Goal: Find specific page/section: Find specific page/section

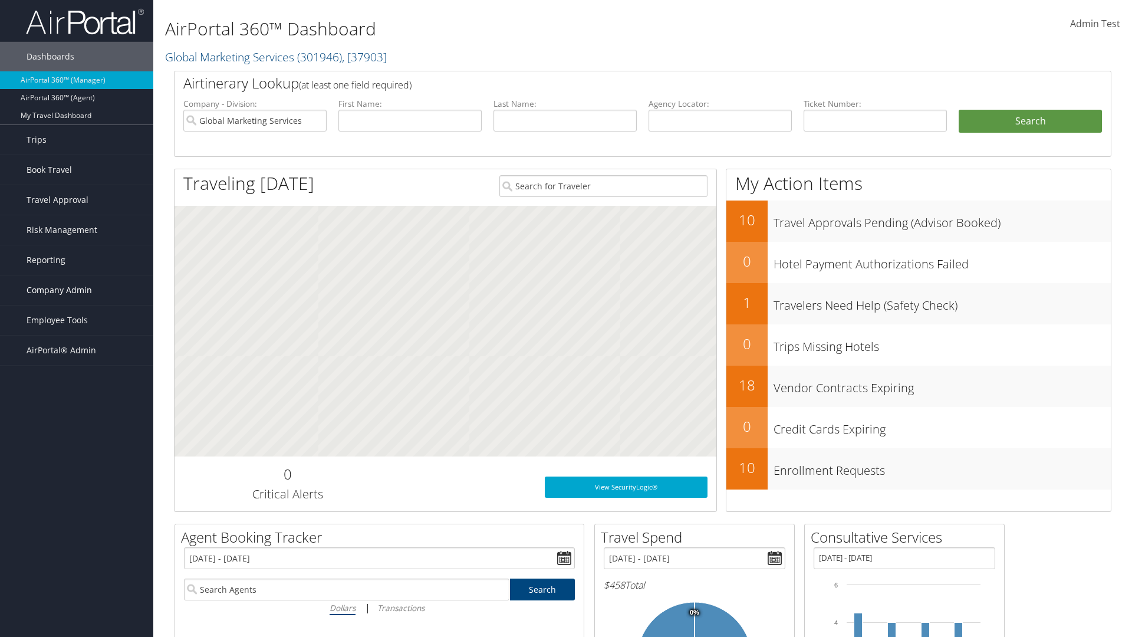
click at [77, 290] on span "Company Admin" at bounding box center [59, 289] width 65 height 29
click at [77, 570] on link "Consultative Services" at bounding box center [76, 579] width 153 height 18
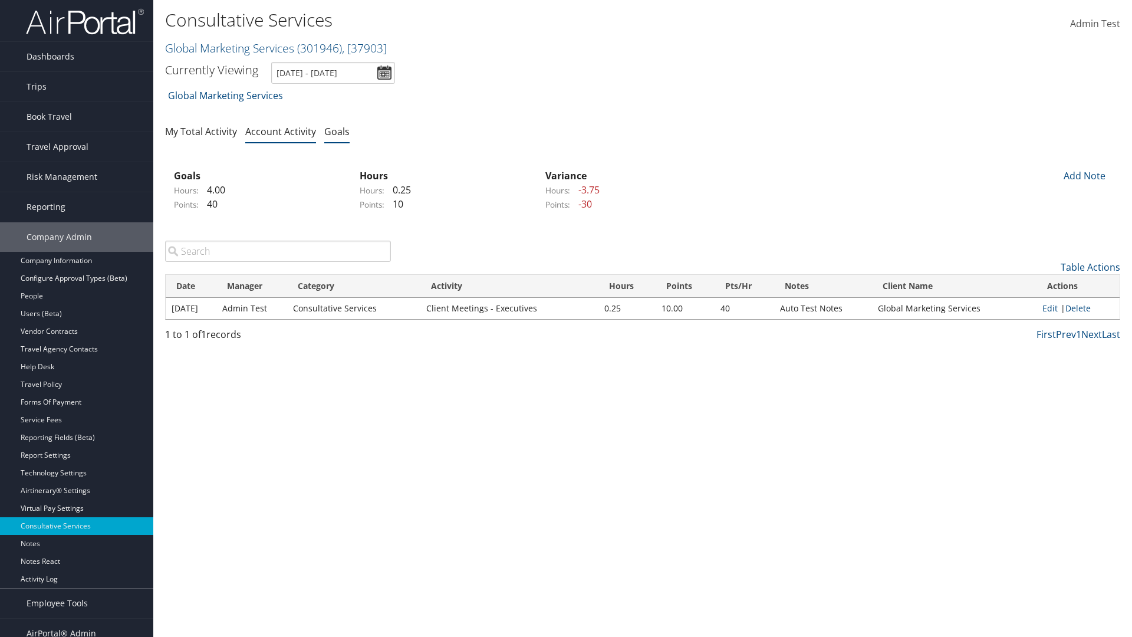
click at [337, 131] on link "Goals" at bounding box center [336, 131] width 25 height 13
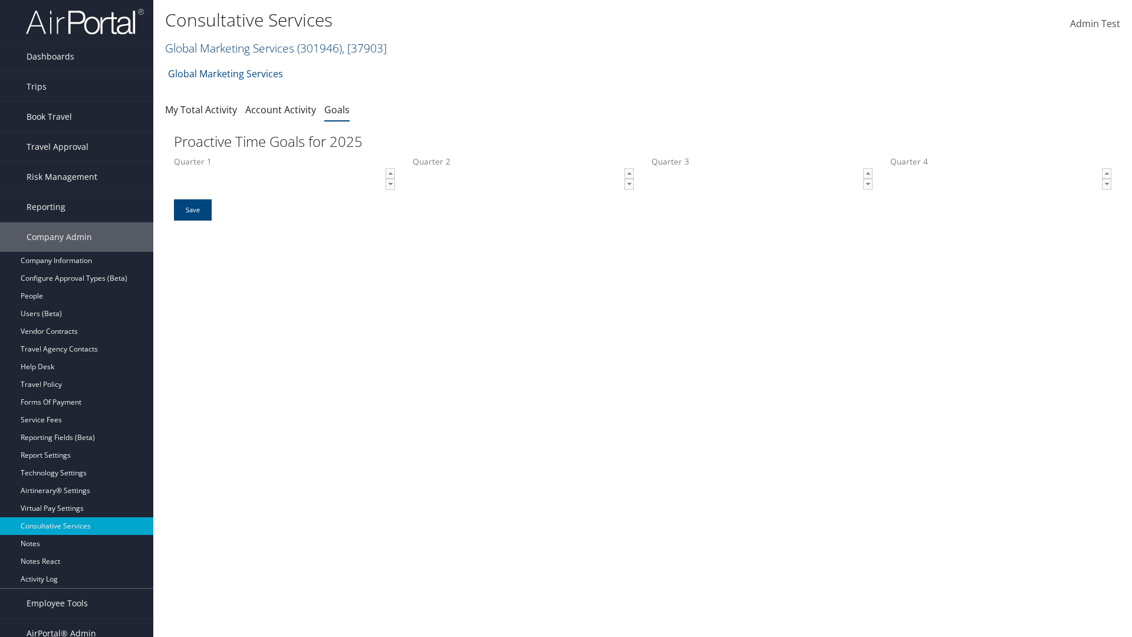
click at [228, 48] on link "Global Marketing Services ( 301946 ) , [ 37903 ]" at bounding box center [276, 48] width 222 height 16
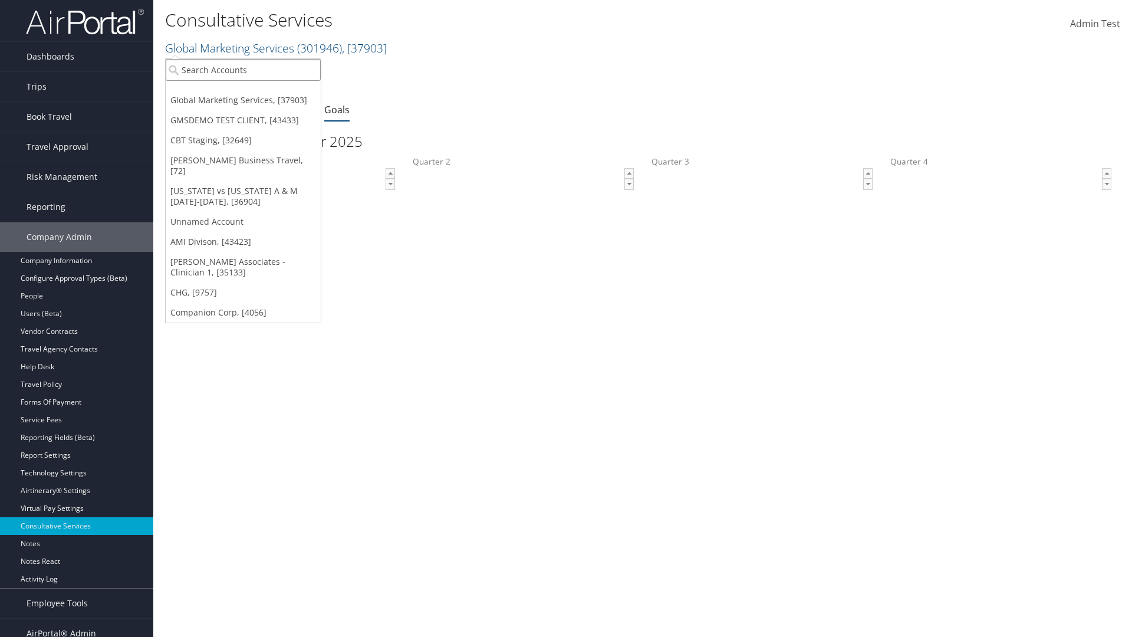
click at [243, 70] on input "search" at bounding box center [243, 70] width 155 height 22
type input "Global Marketing Services"
click at [254, 91] on div "Global Marketing Services (301946), [37903]" at bounding box center [254, 91] width 190 height 11
